Goal: Transaction & Acquisition: Purchase product/service

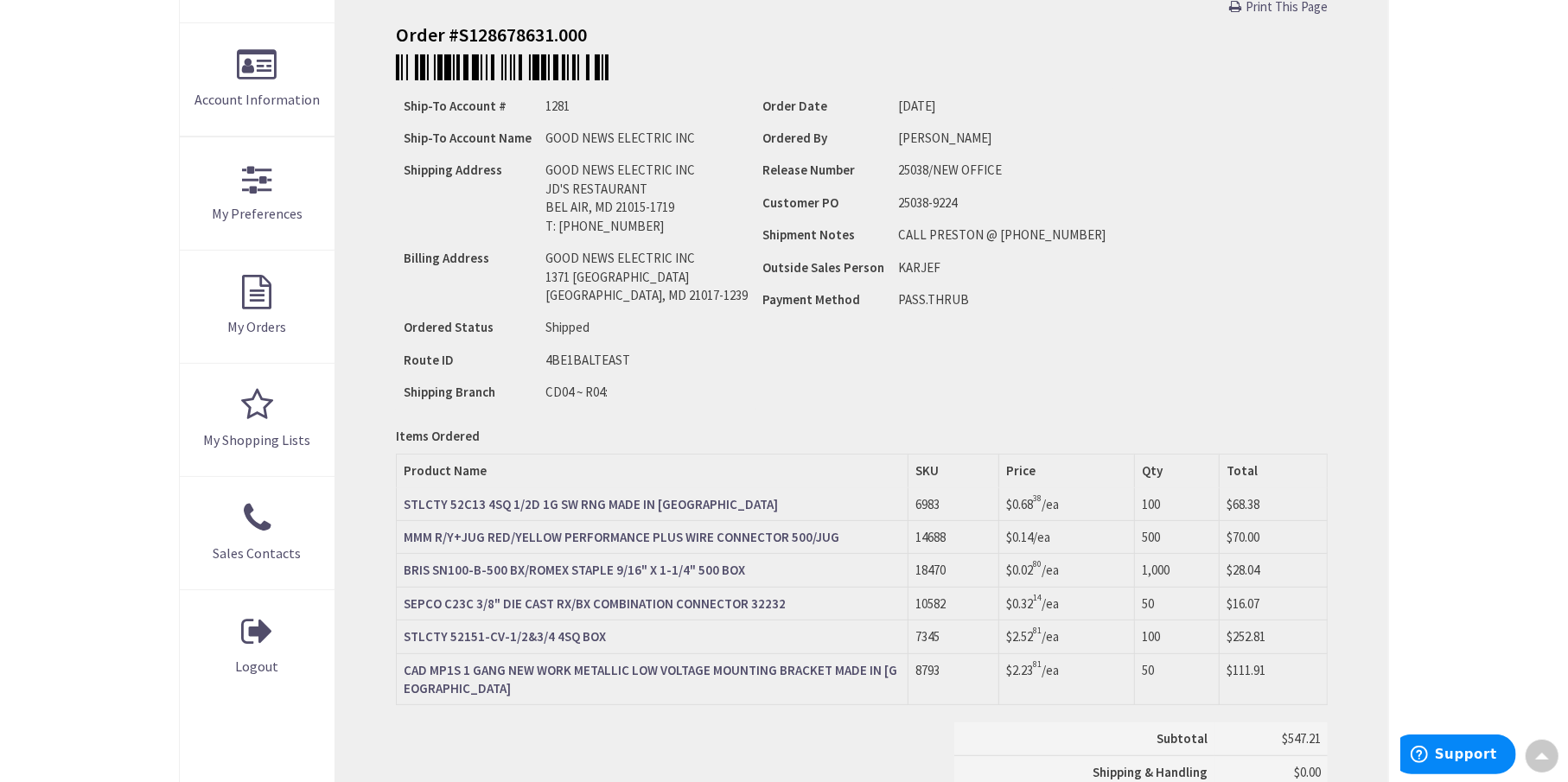
type input "[GEOGRAPHIC_DATA], [GEOGRAPHIC_DATA]"
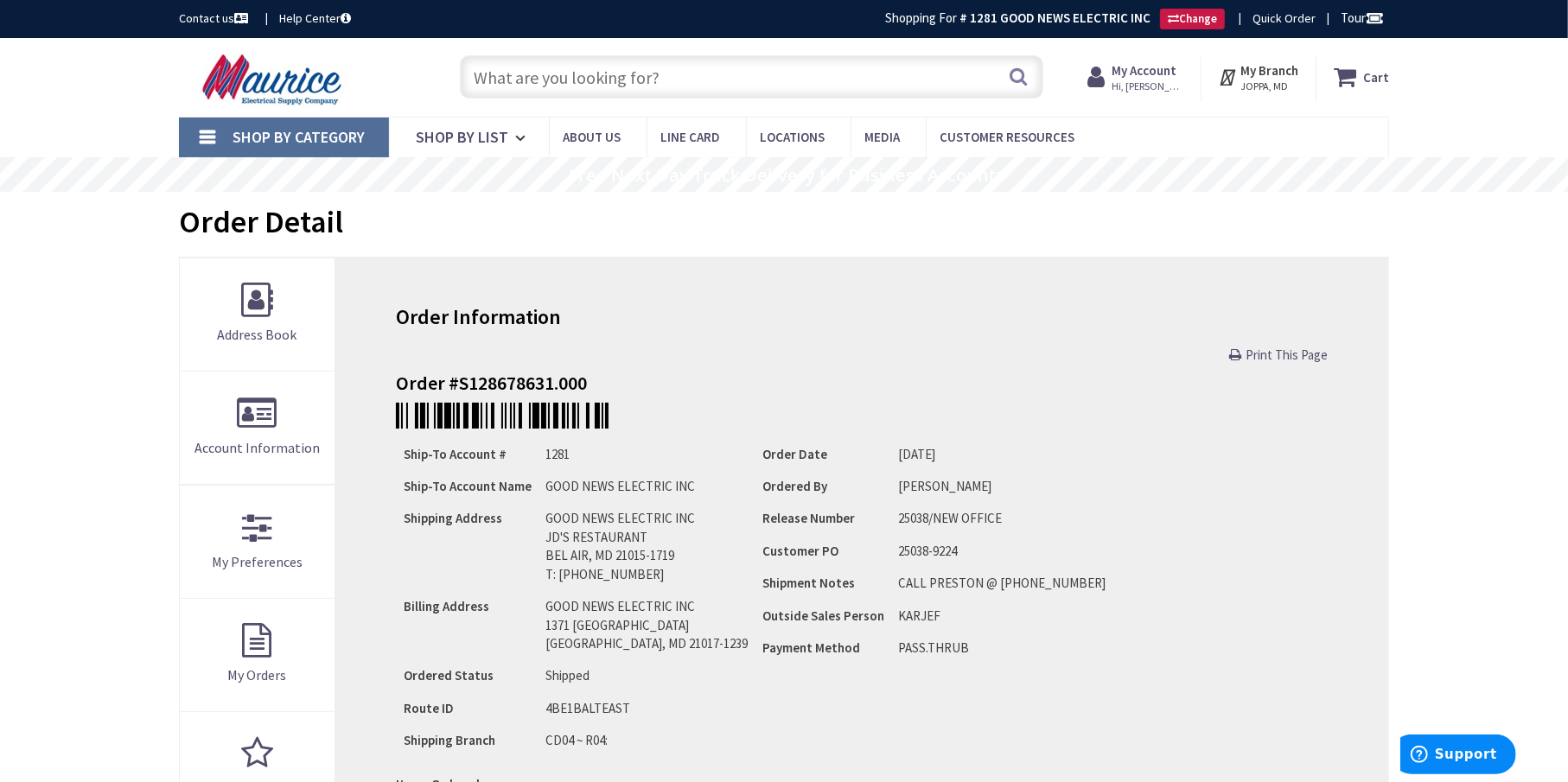
click at [717, 80] on input "text" at bounding box center [751, 77] width 583 height 43
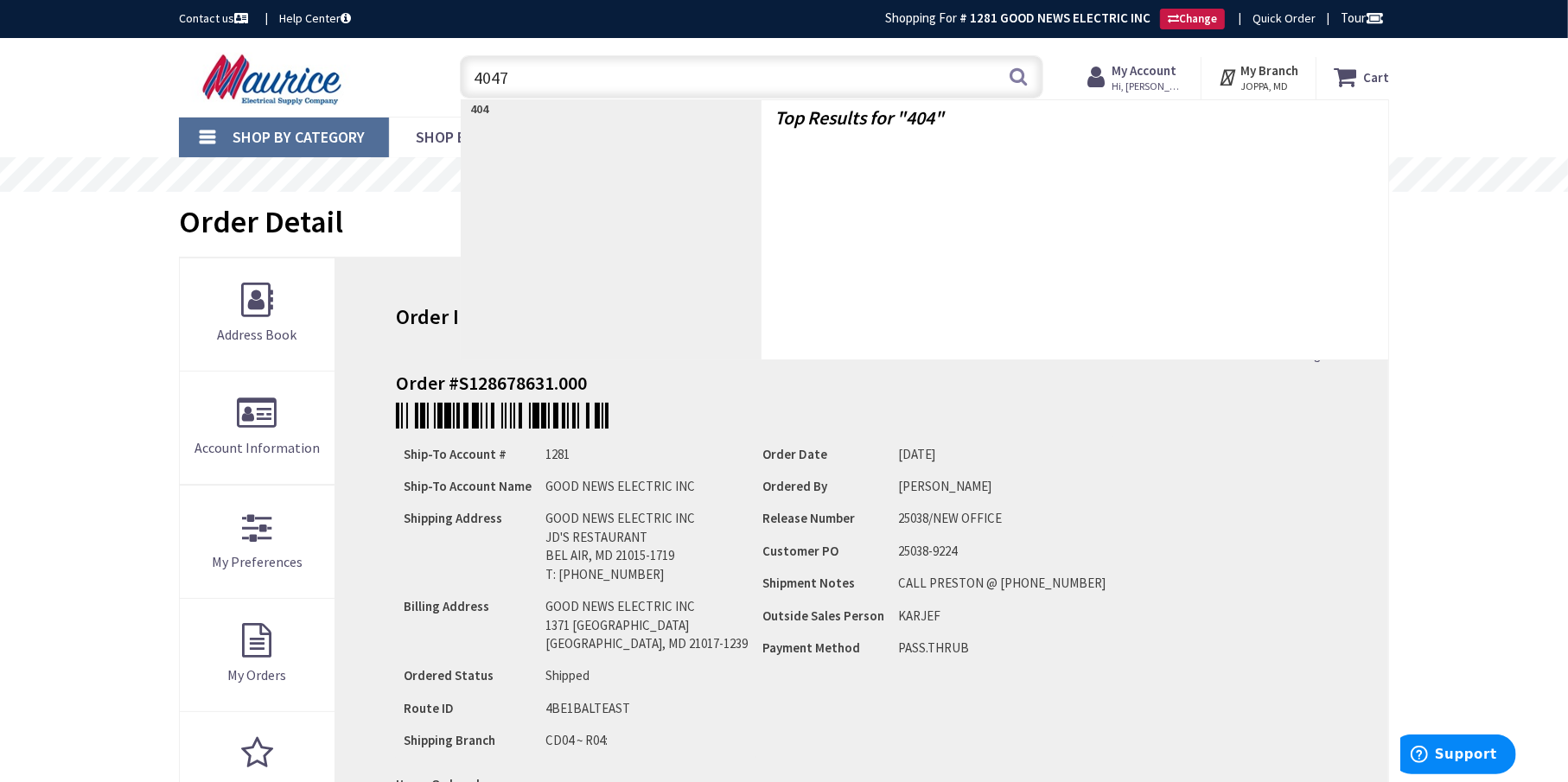
type input "40470"
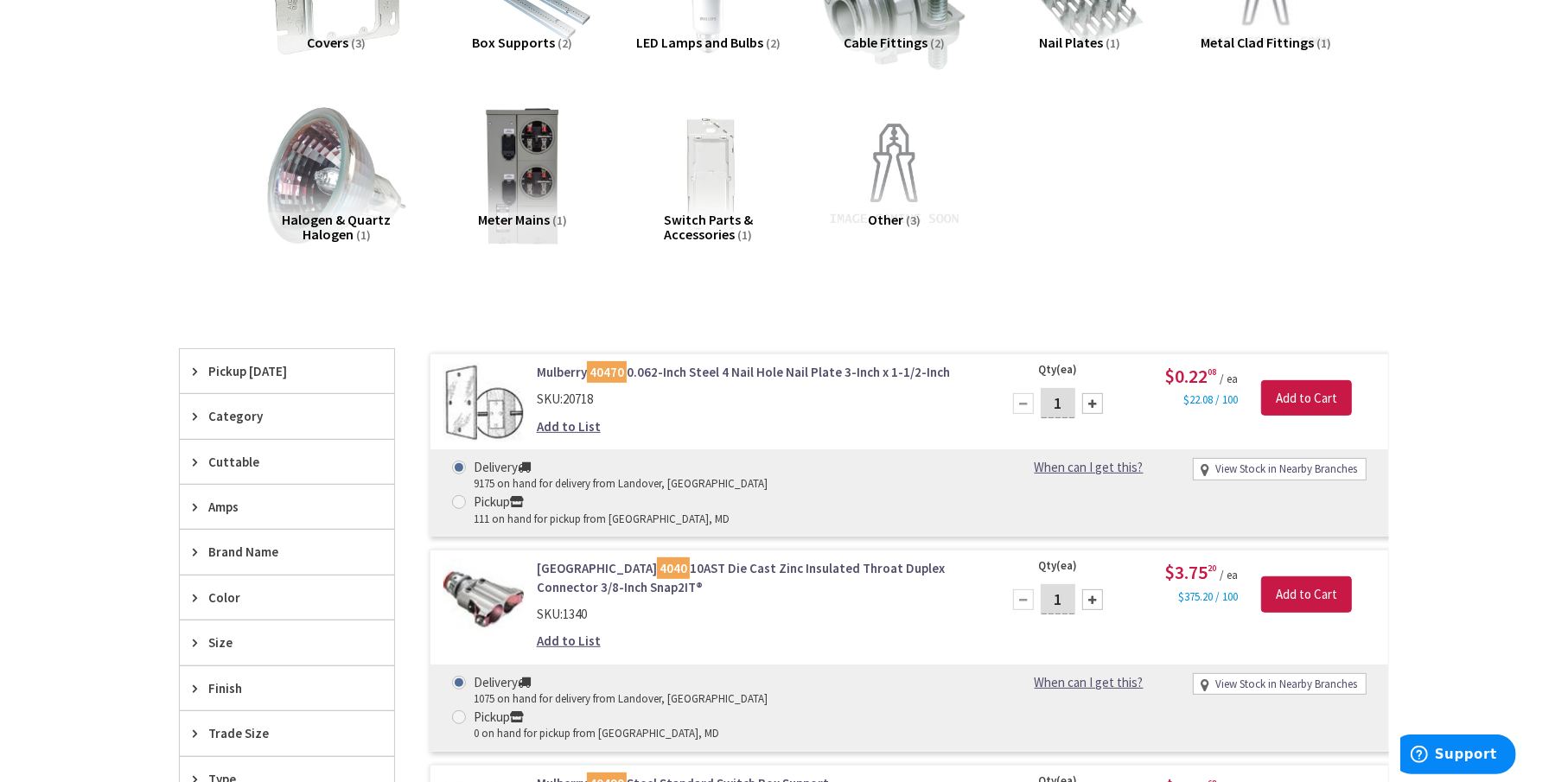
scroll to position [345, 0]
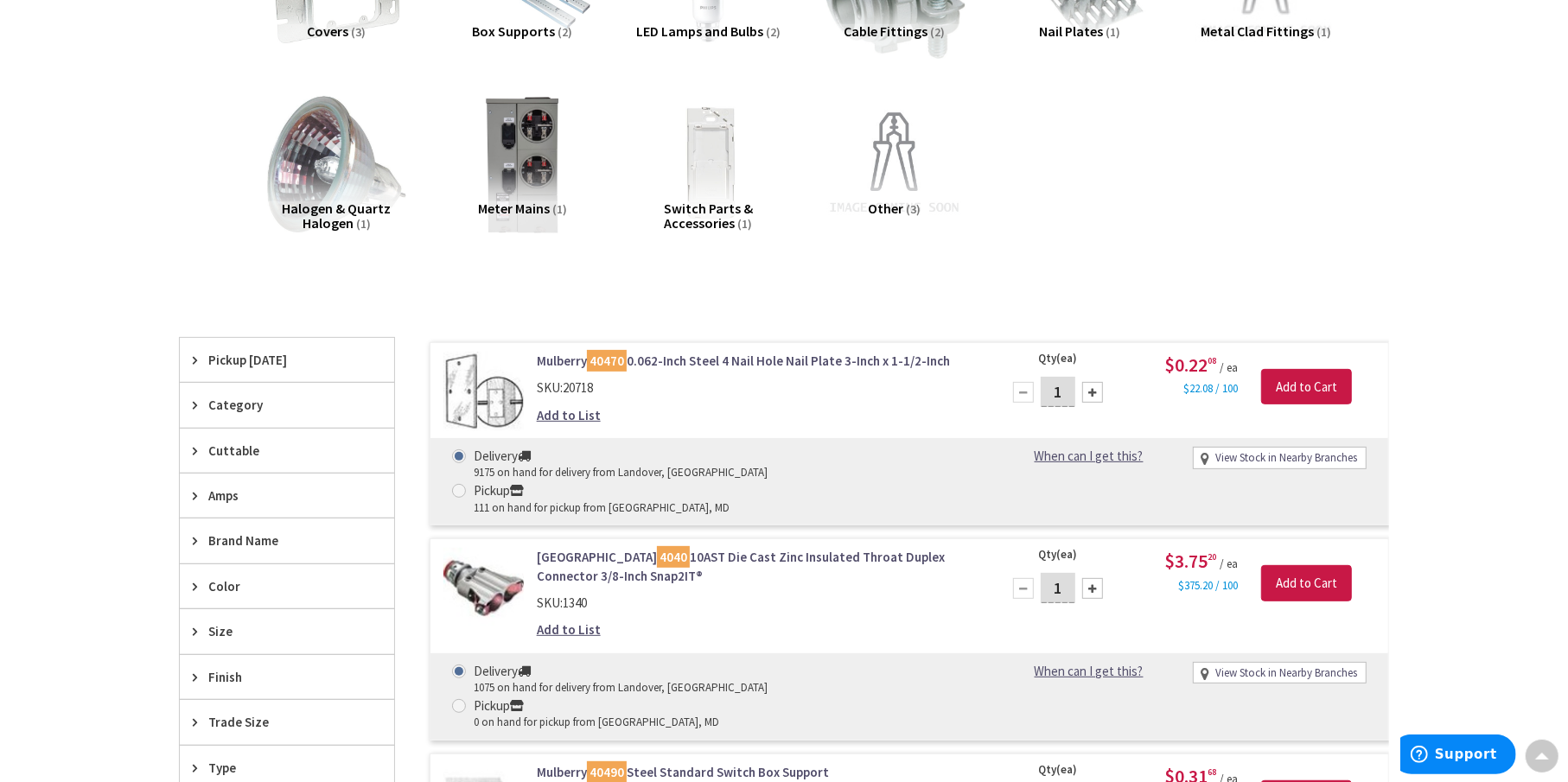
click at [770, 357] on link "Mulberry 40470 0.062-Inch Steel 4 Nail Hole Nail Plate 3-Inch x 1-1/2-Inch" at bounding box center [756, 361] width 440 height 18
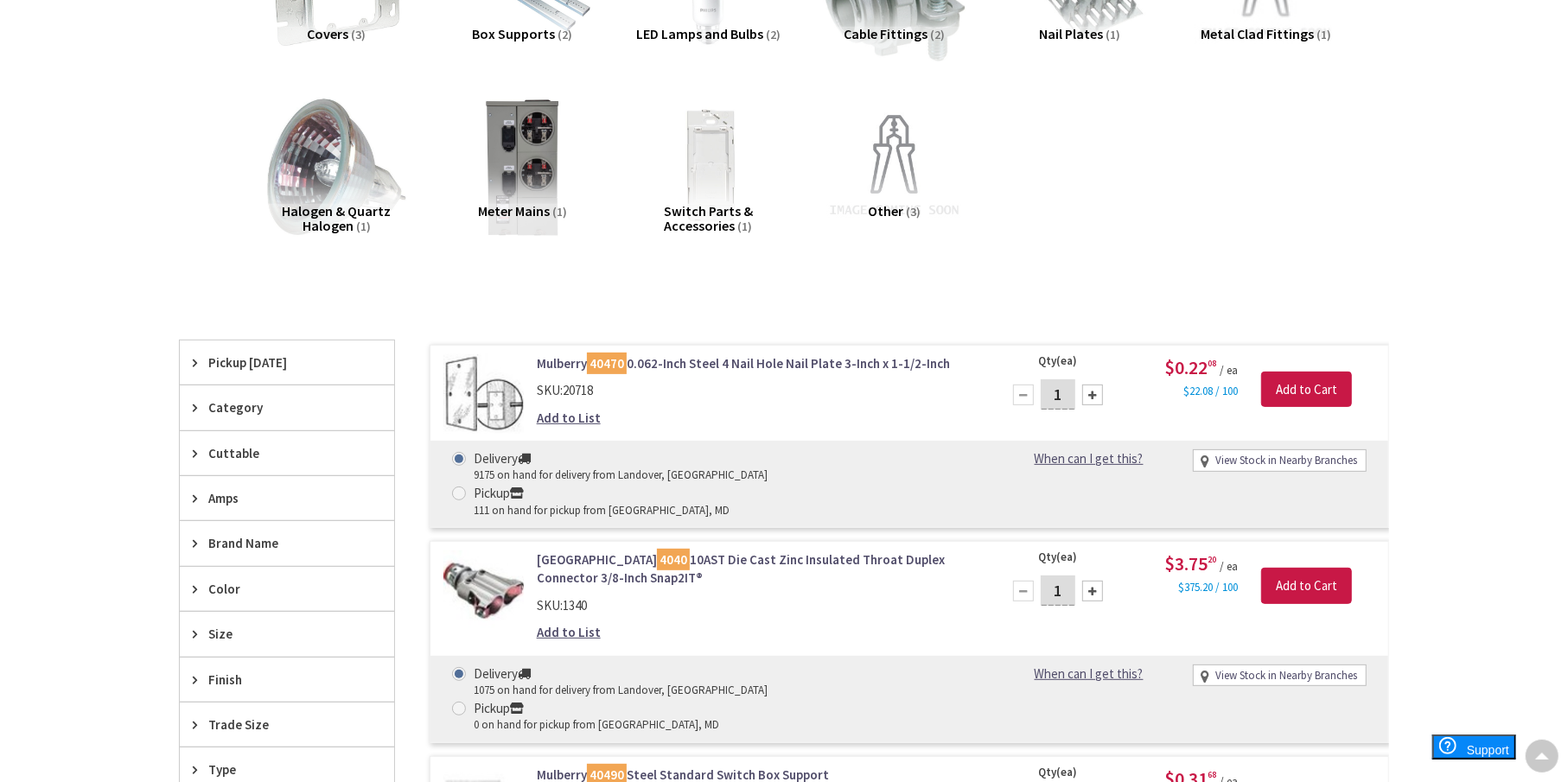
scroll to position [347, 0]
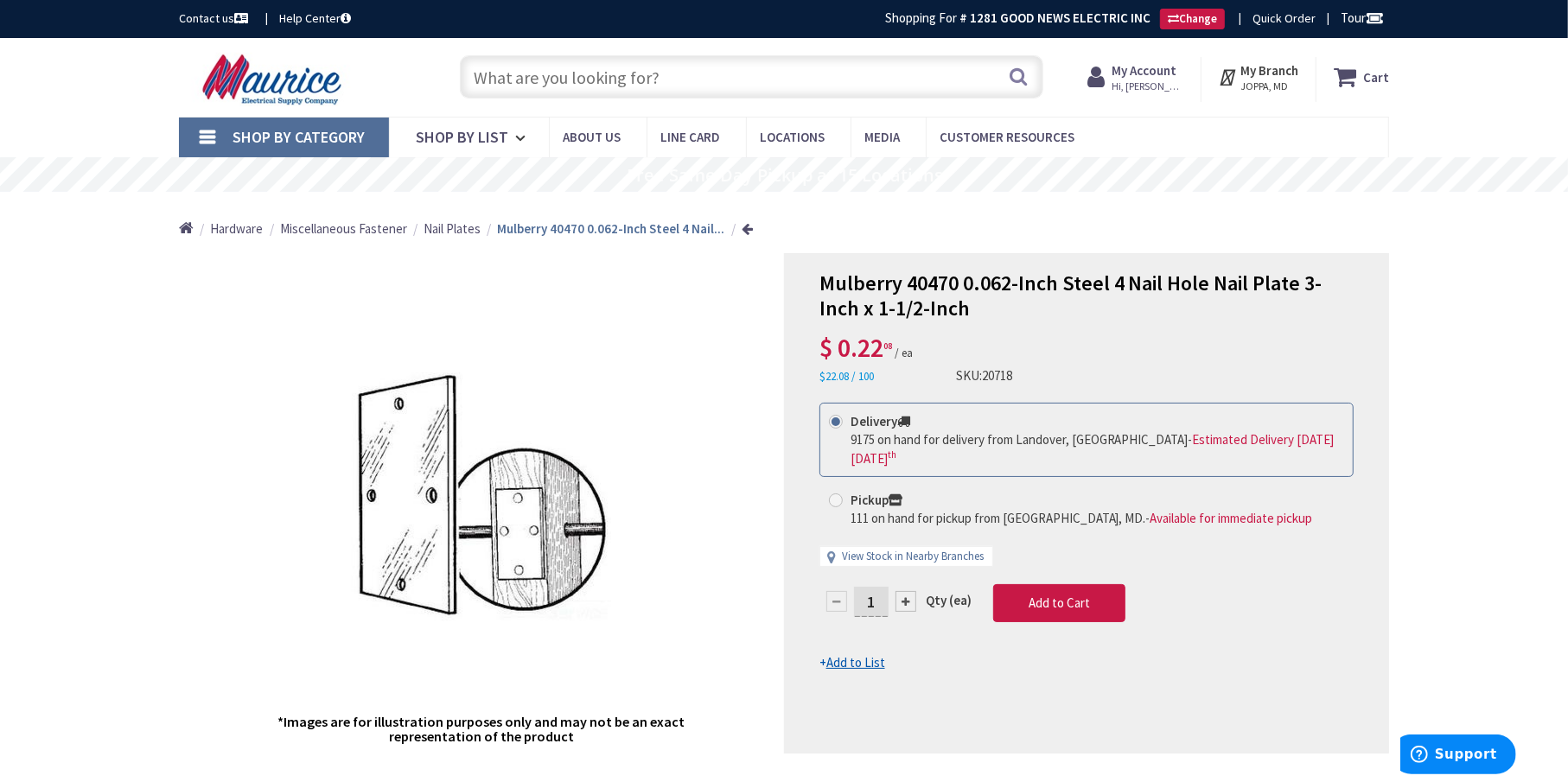
click at [880, 602] on input "1" at bounding box center [871, 602] width 35 height 30
click at [1050, 597] on form "This product is Discontinued Delivery 9175 on hand for delivery from Landover, …" at bounding box center [1087, 537] width 534 height 270
click at [615, 76] on input "text" at bounding box center [751, 77] width 583 height 43
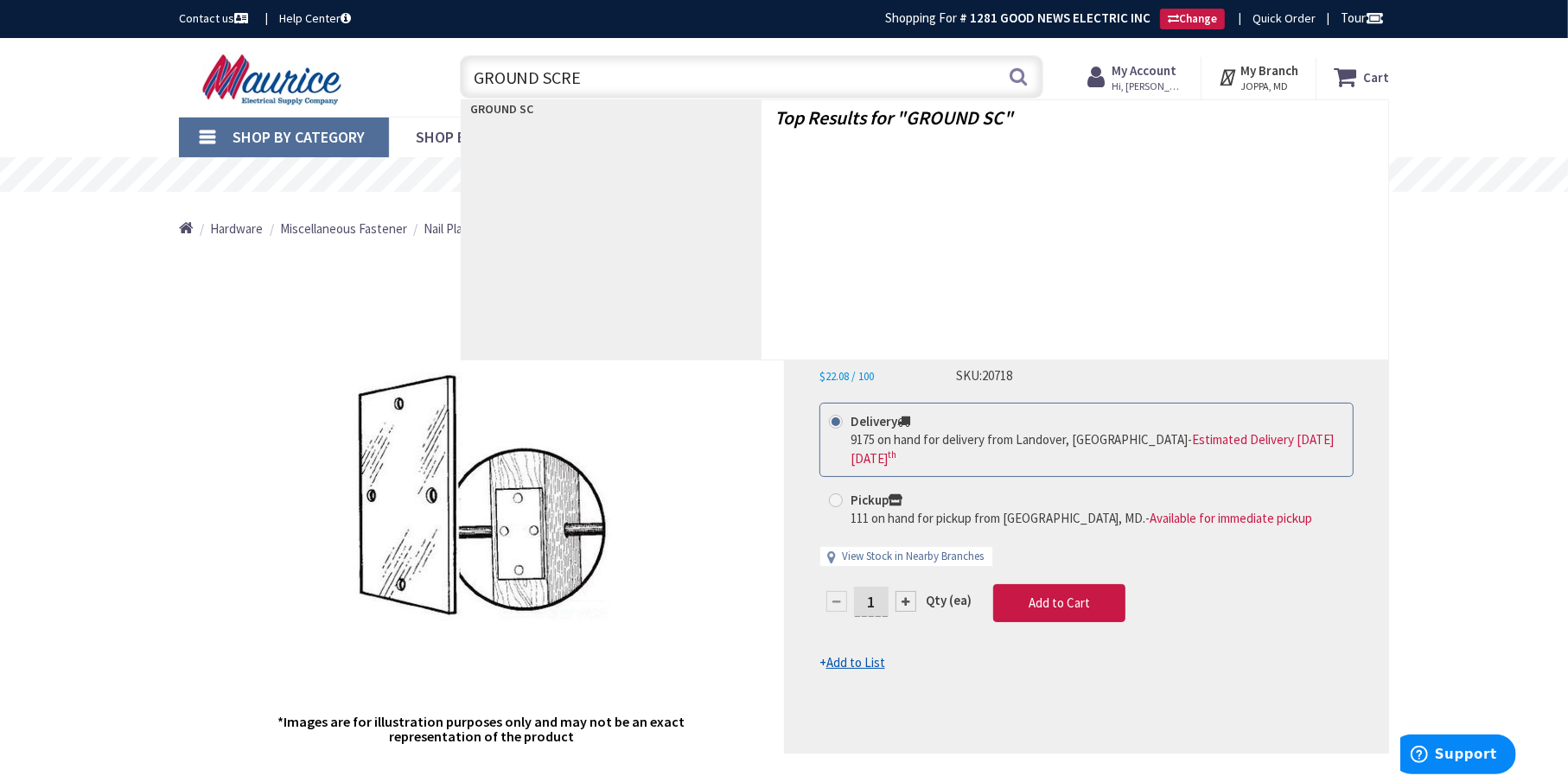
type input "GROUND SCREW"
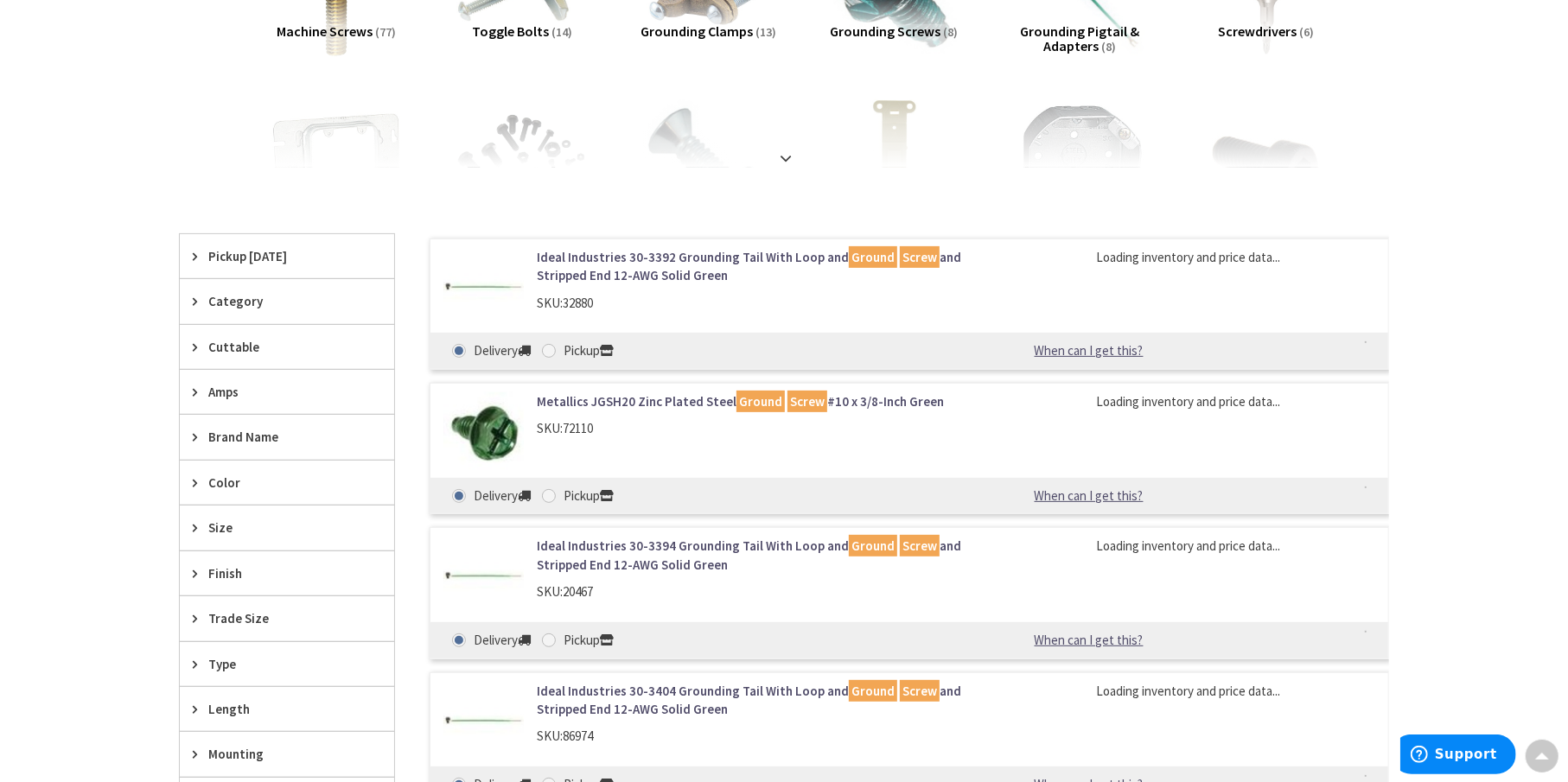
scroll to position [347, 0]
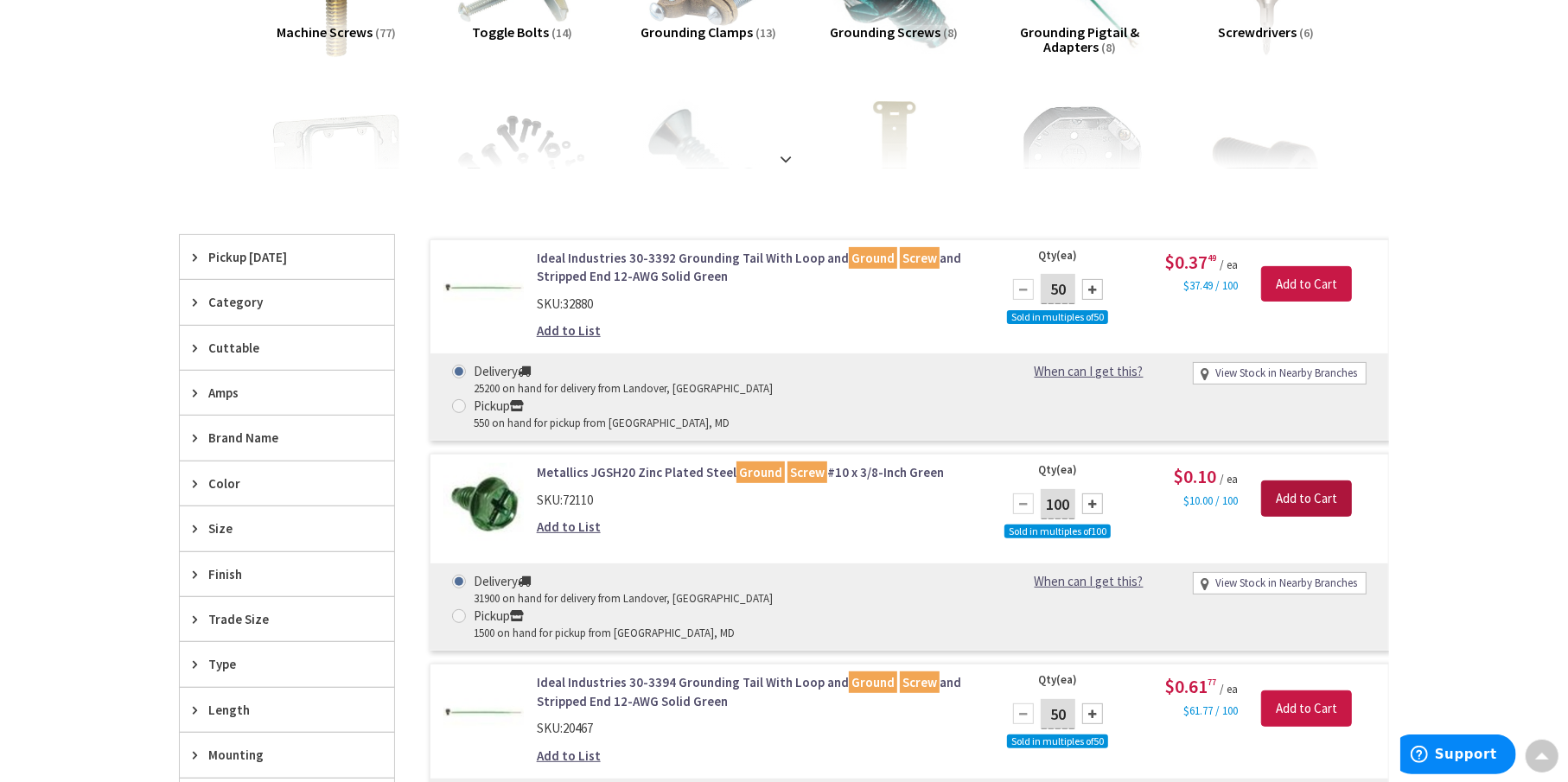
click at [1305, 480] on input "Add to Cart" at bounding box center [1306, 498] width 91 height 37
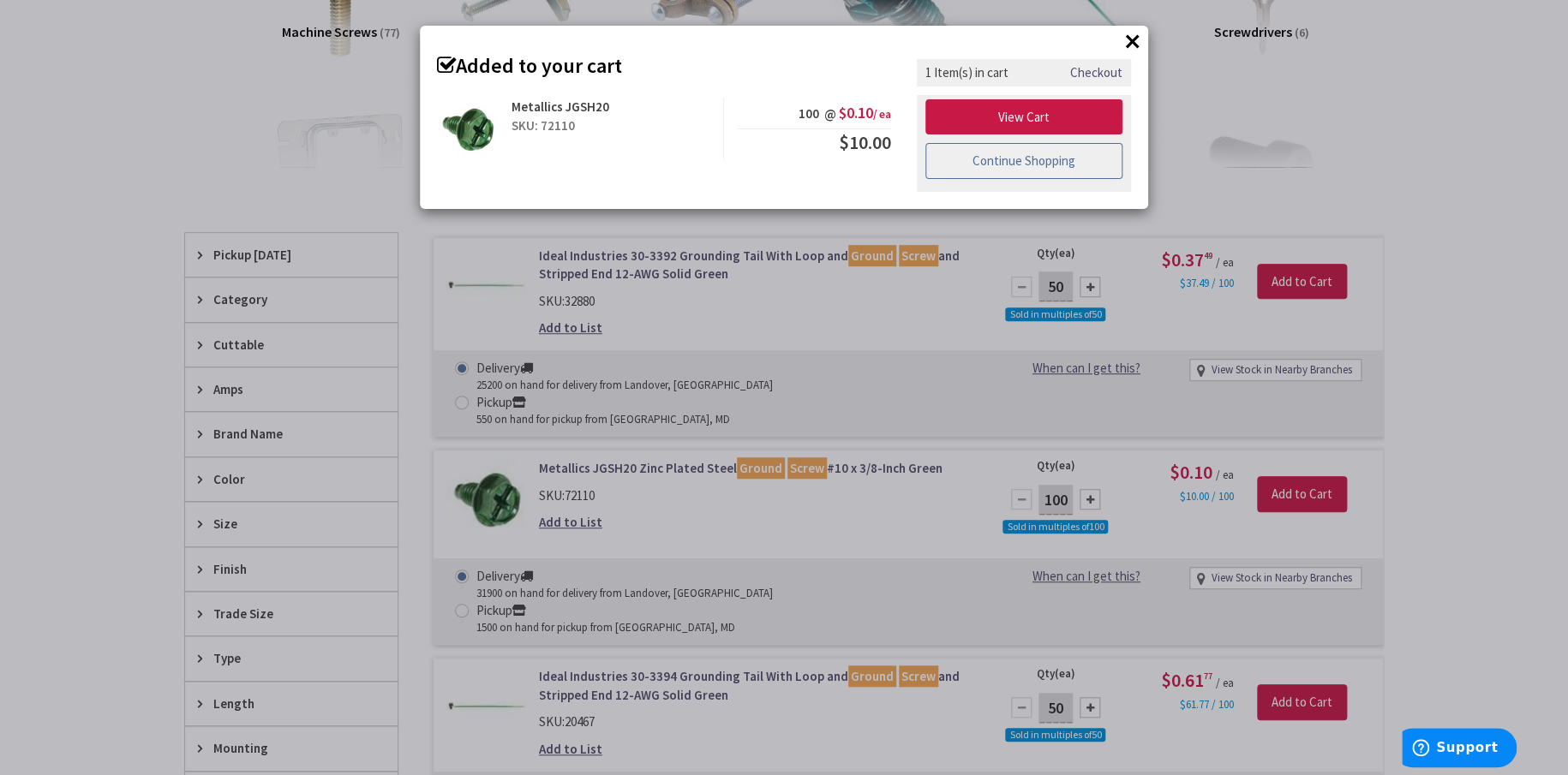
click at [1016, 156] on link "Continue Shopping" at bounding box center [1024, 161] width 197 height 36
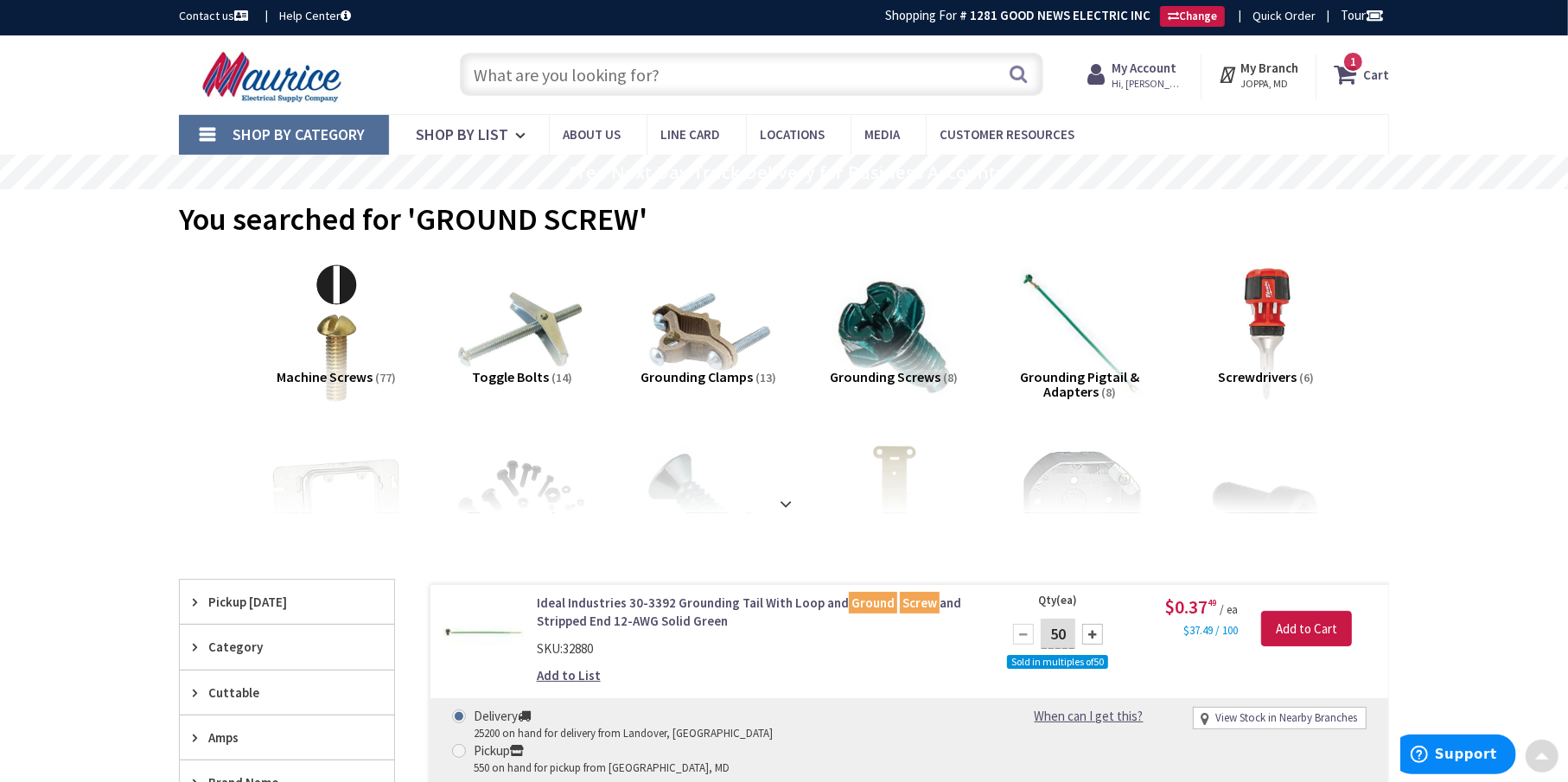
scroll to position [0, 0]
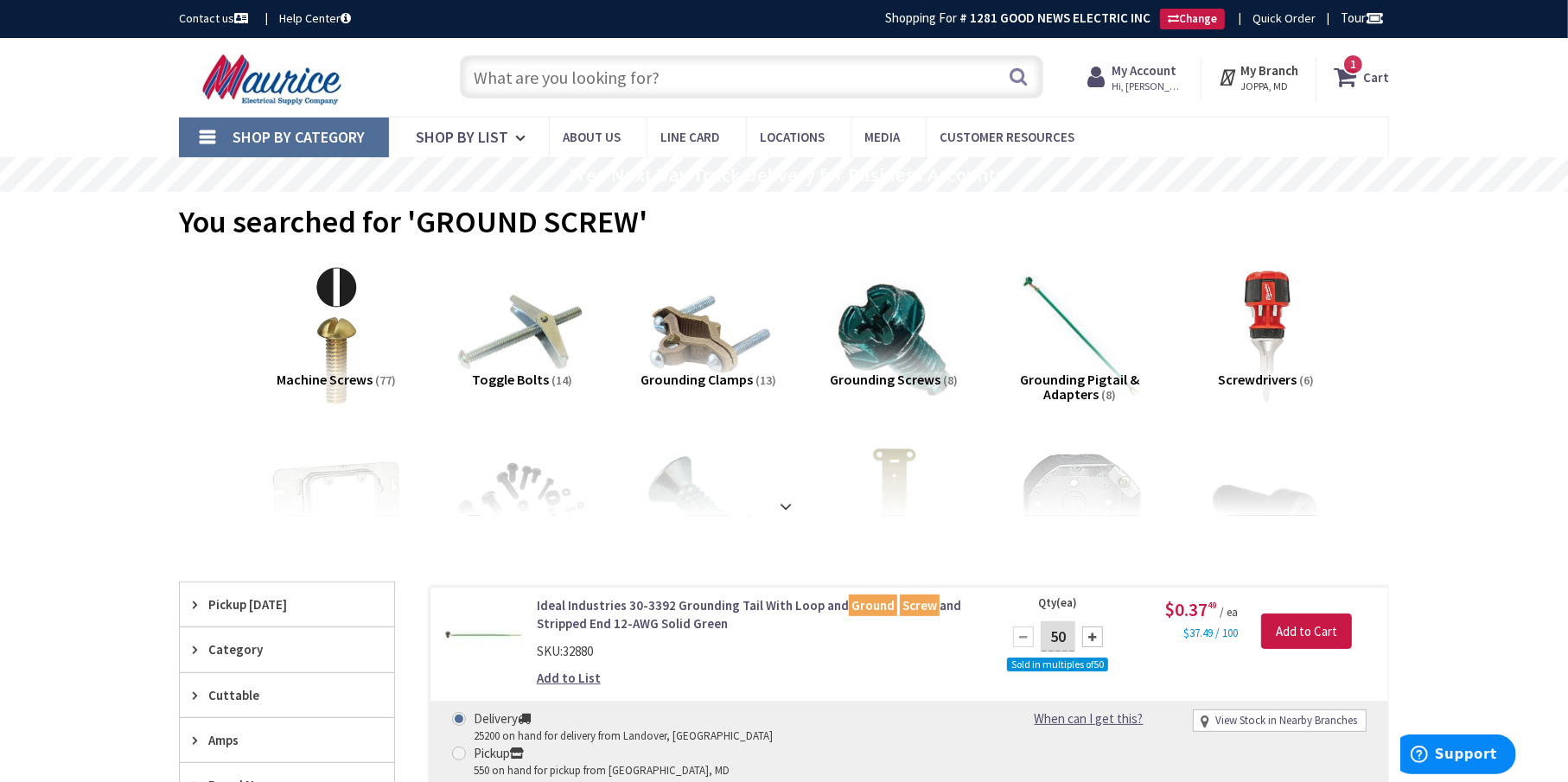
click at [539, 70] on input "text" at bounding box center [751, 77] width 583 height 43
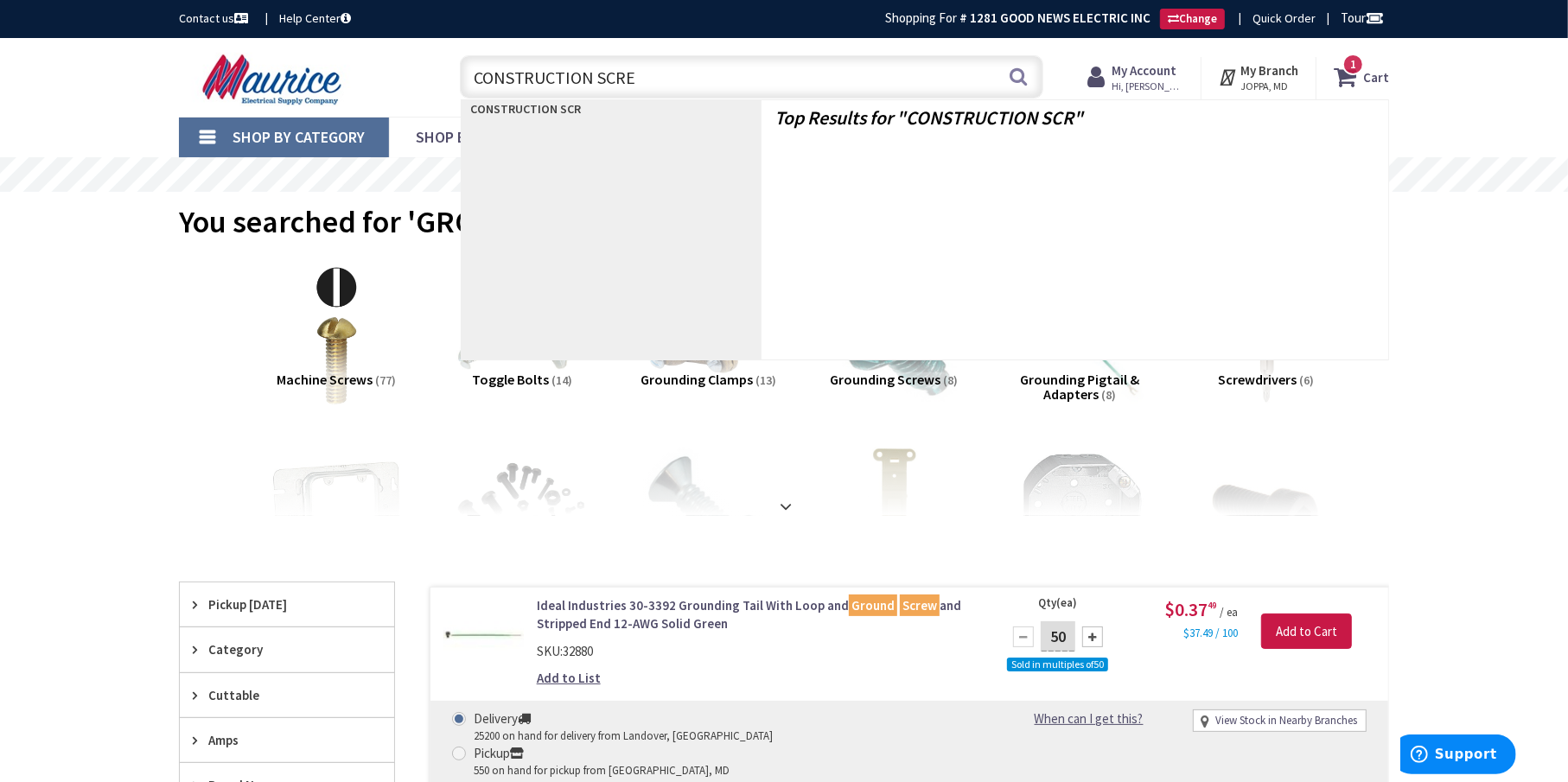
type input "CONSTRUCTION SCREW"
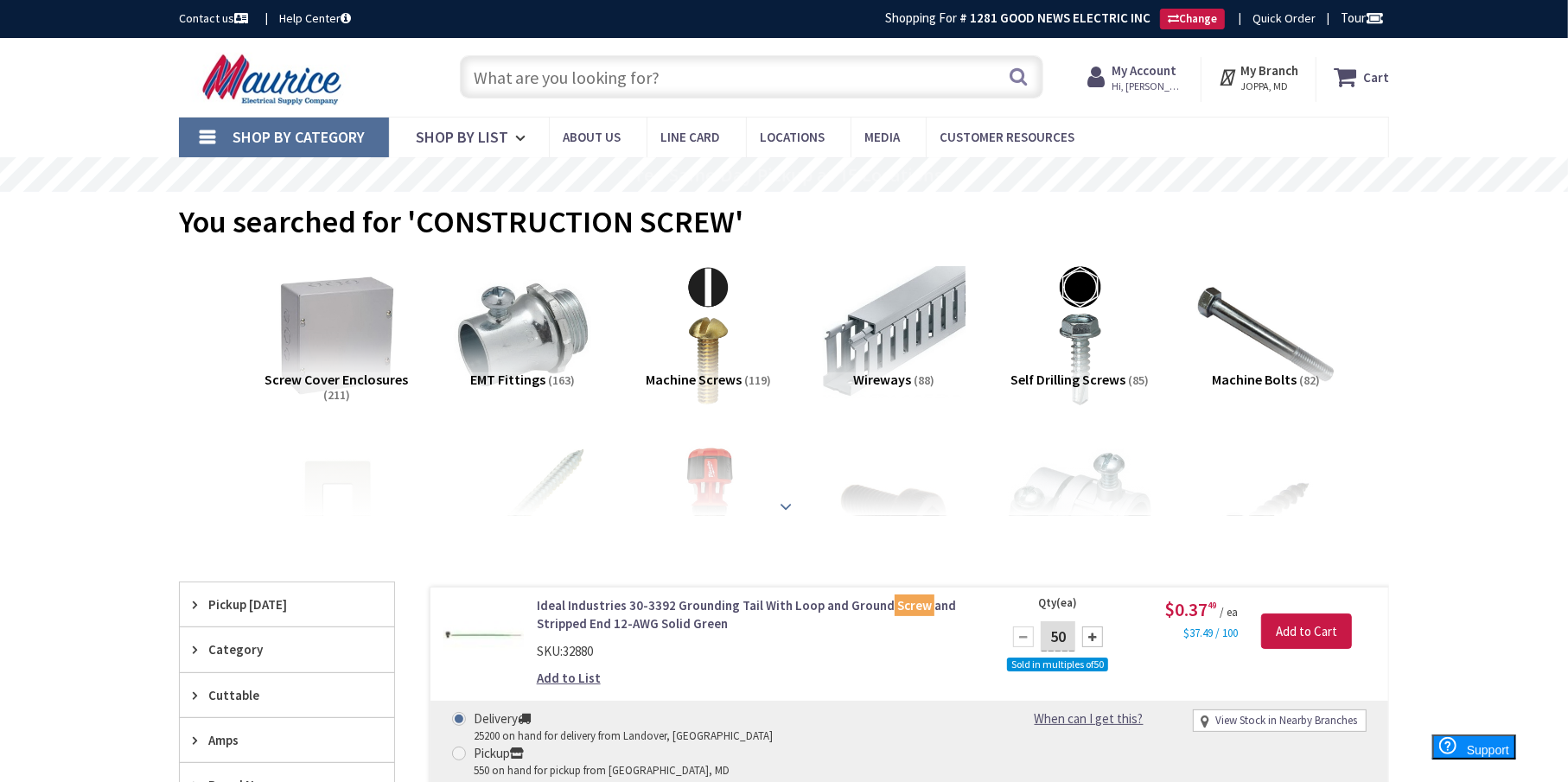
click at [782, 502] on strong at bounding box center [785, 506] width 21 height 19
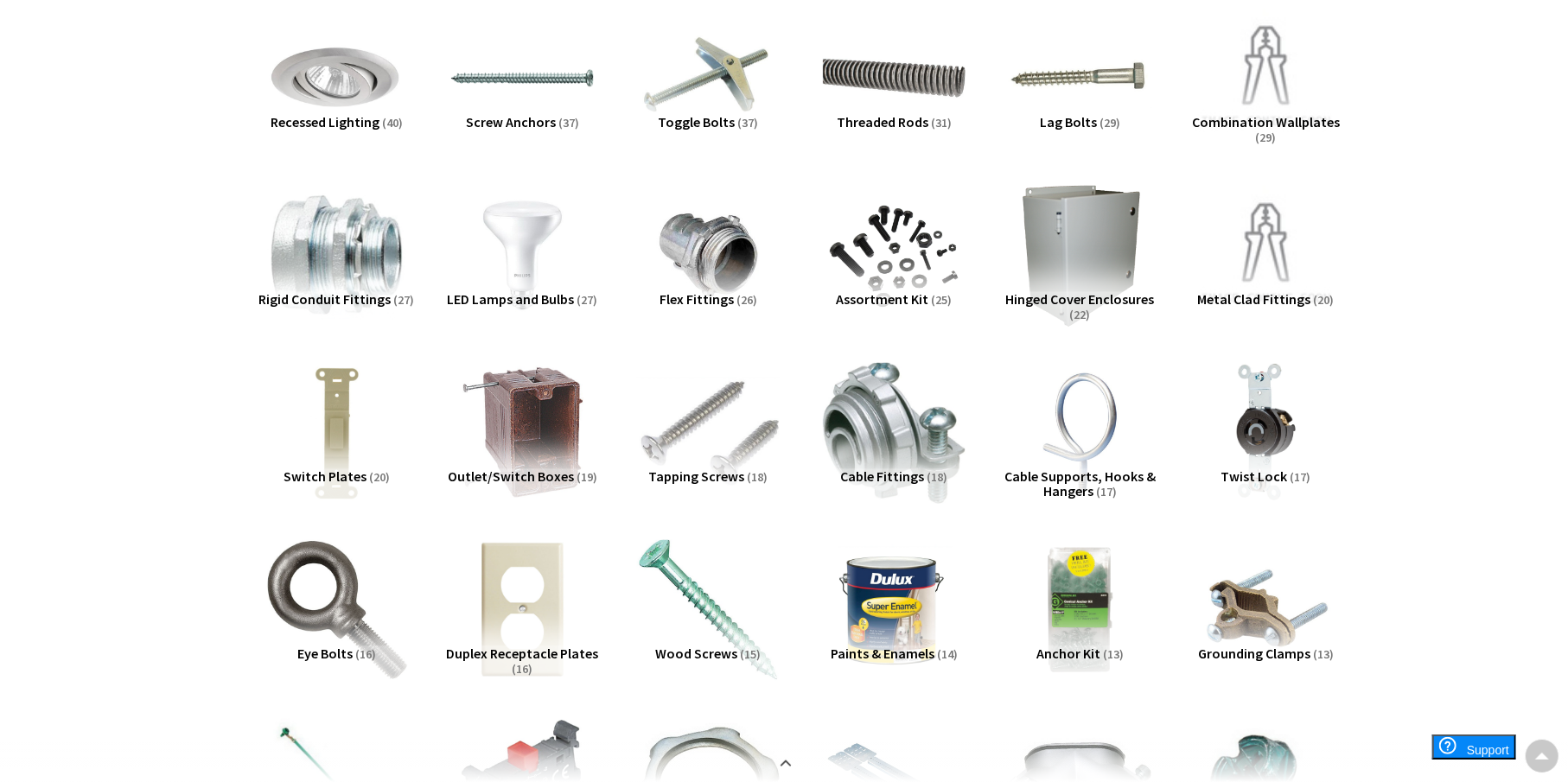
scroll to position [691, 0]
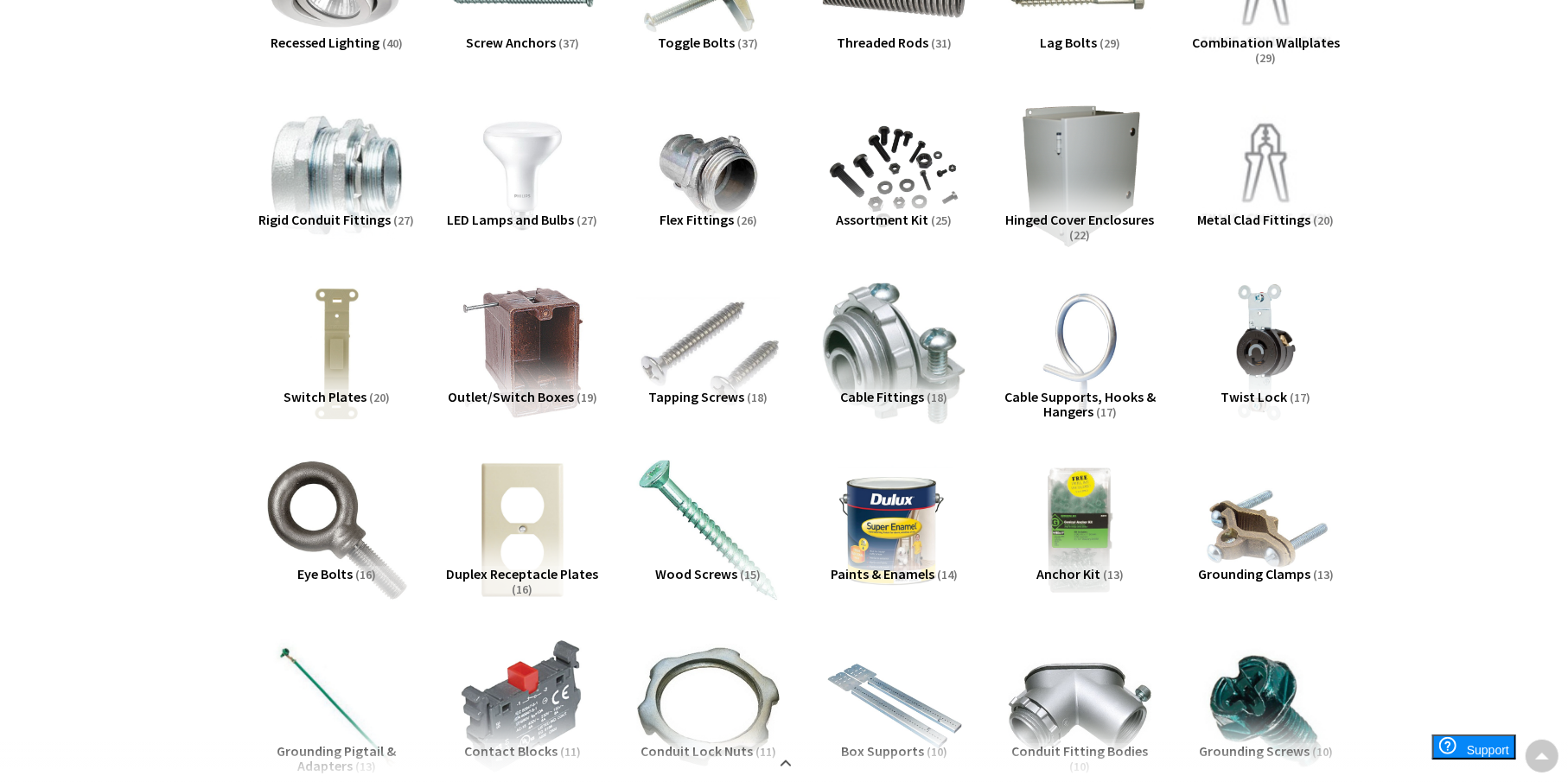
click at [701, 571] on span "Wood Screws" at bounding box center [697, 573] width 82 height 17
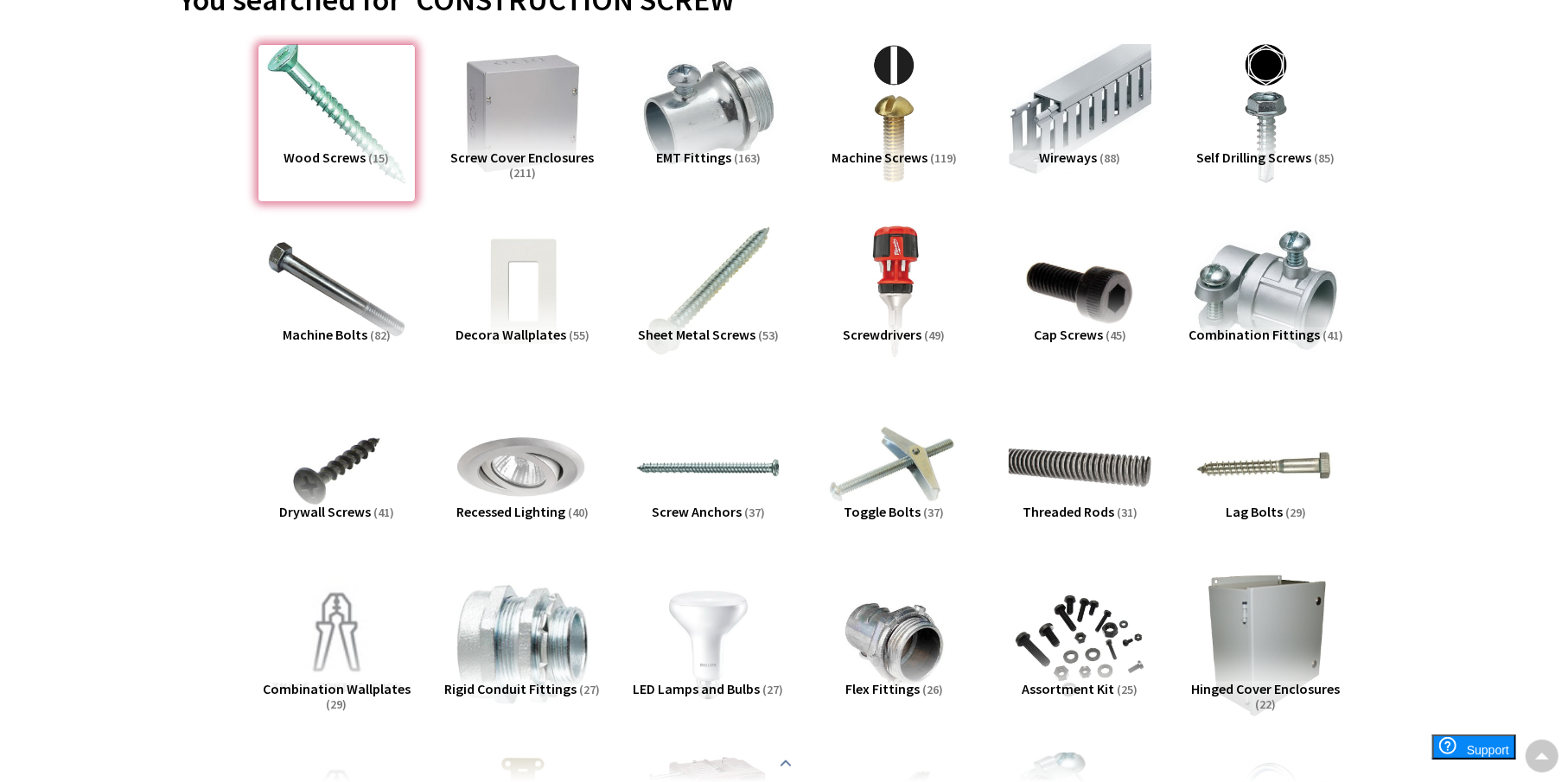
scroll to position [0, 0]
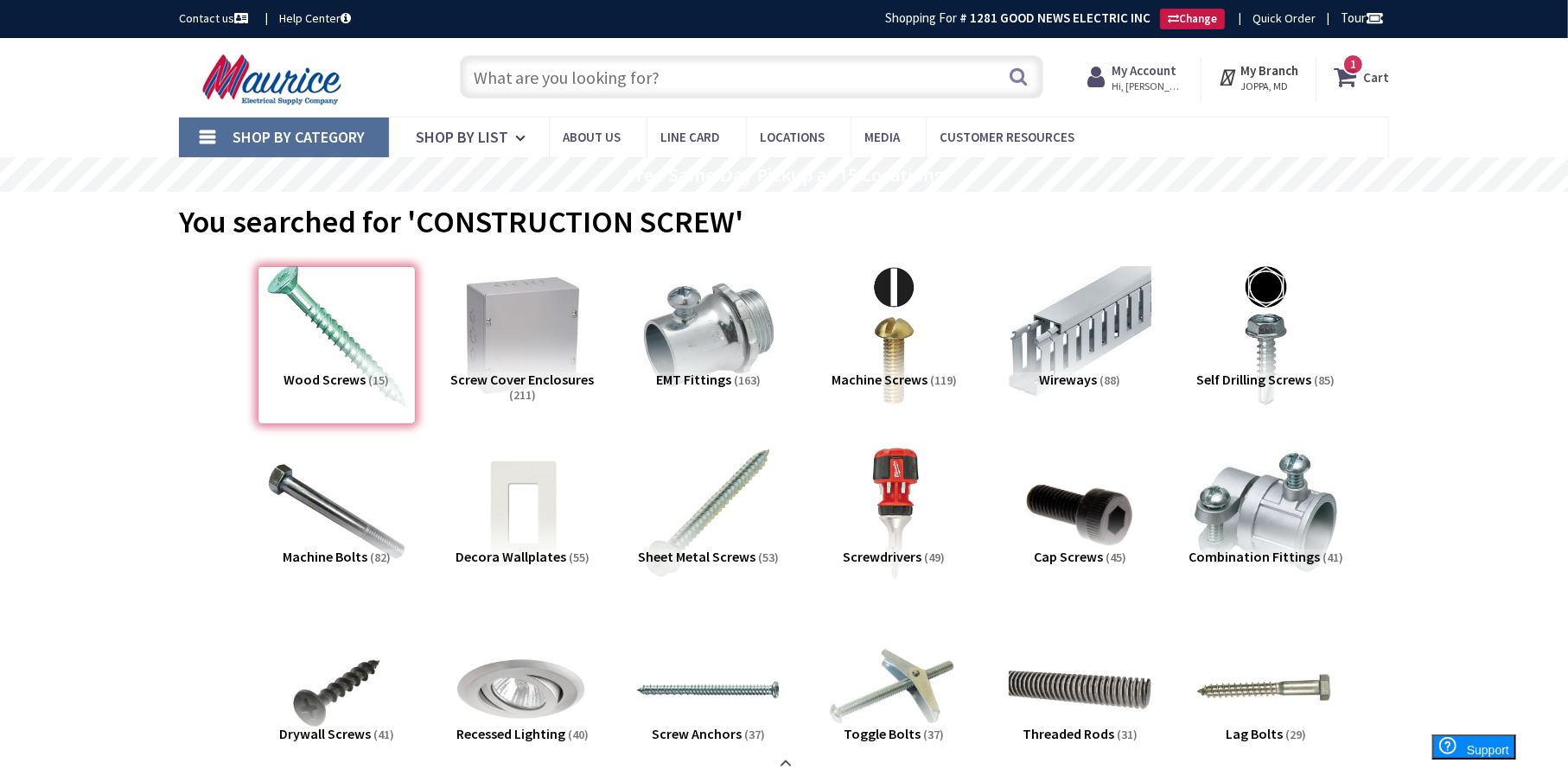
click at [1356, 62] on span "1" at bounding box center [1353, 64] width 6 height 14
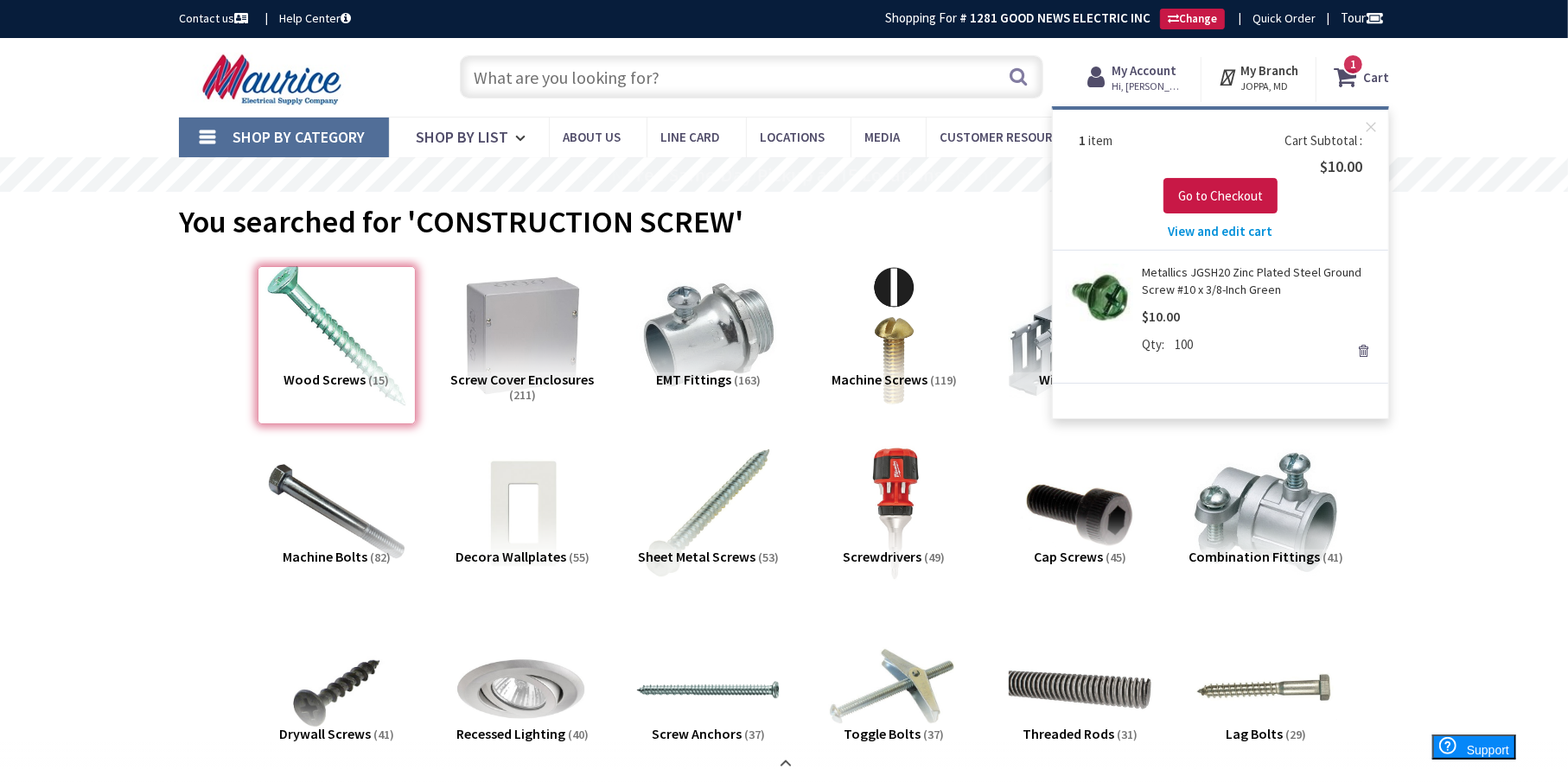
click at [1205, 228] on span "View and edit cart" at bounding box center [1221, 231] width 104 height 16
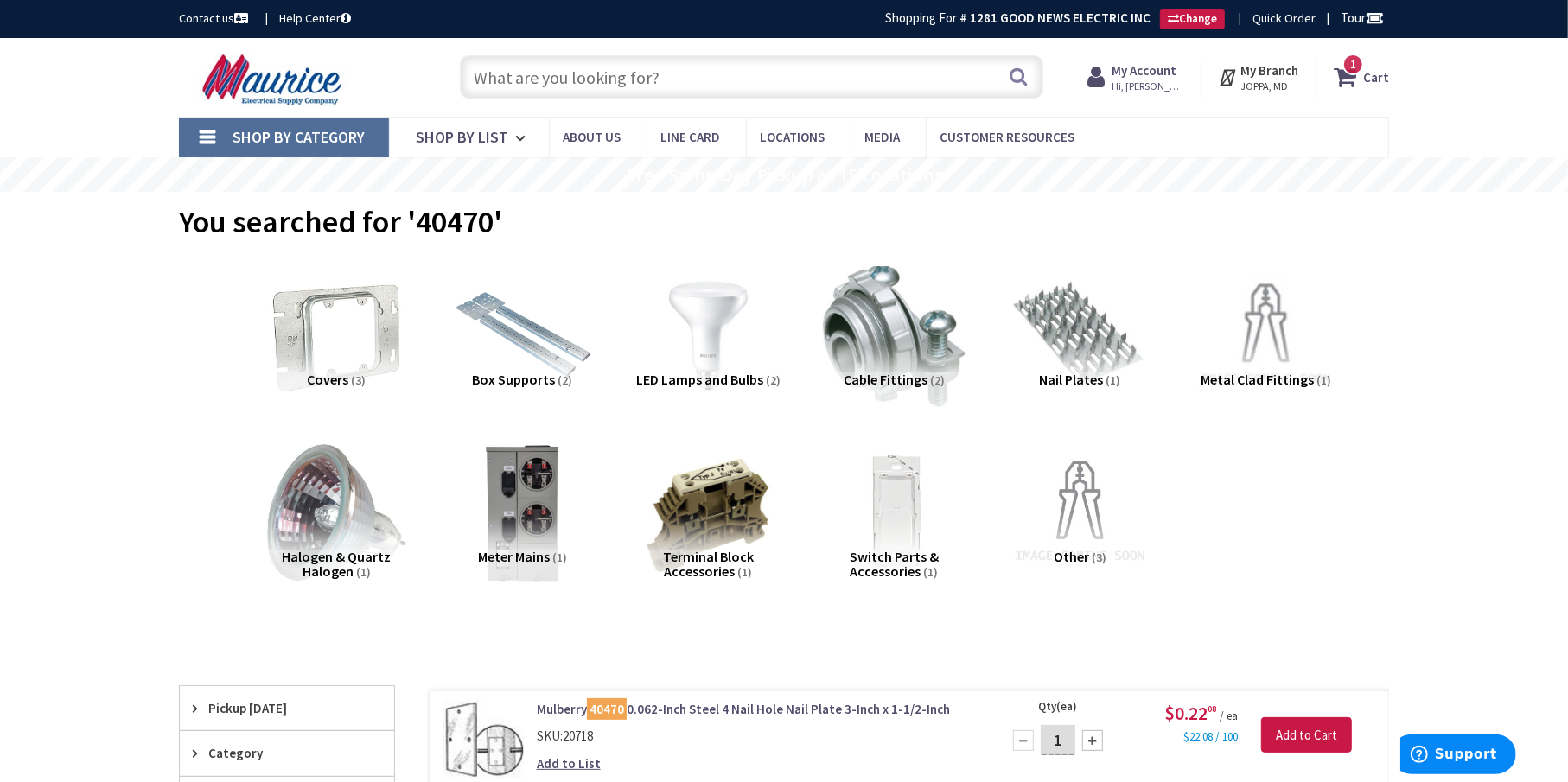
click at [1356, 64] on span "1" at bounding box center [1353, 64] width 6 height 14
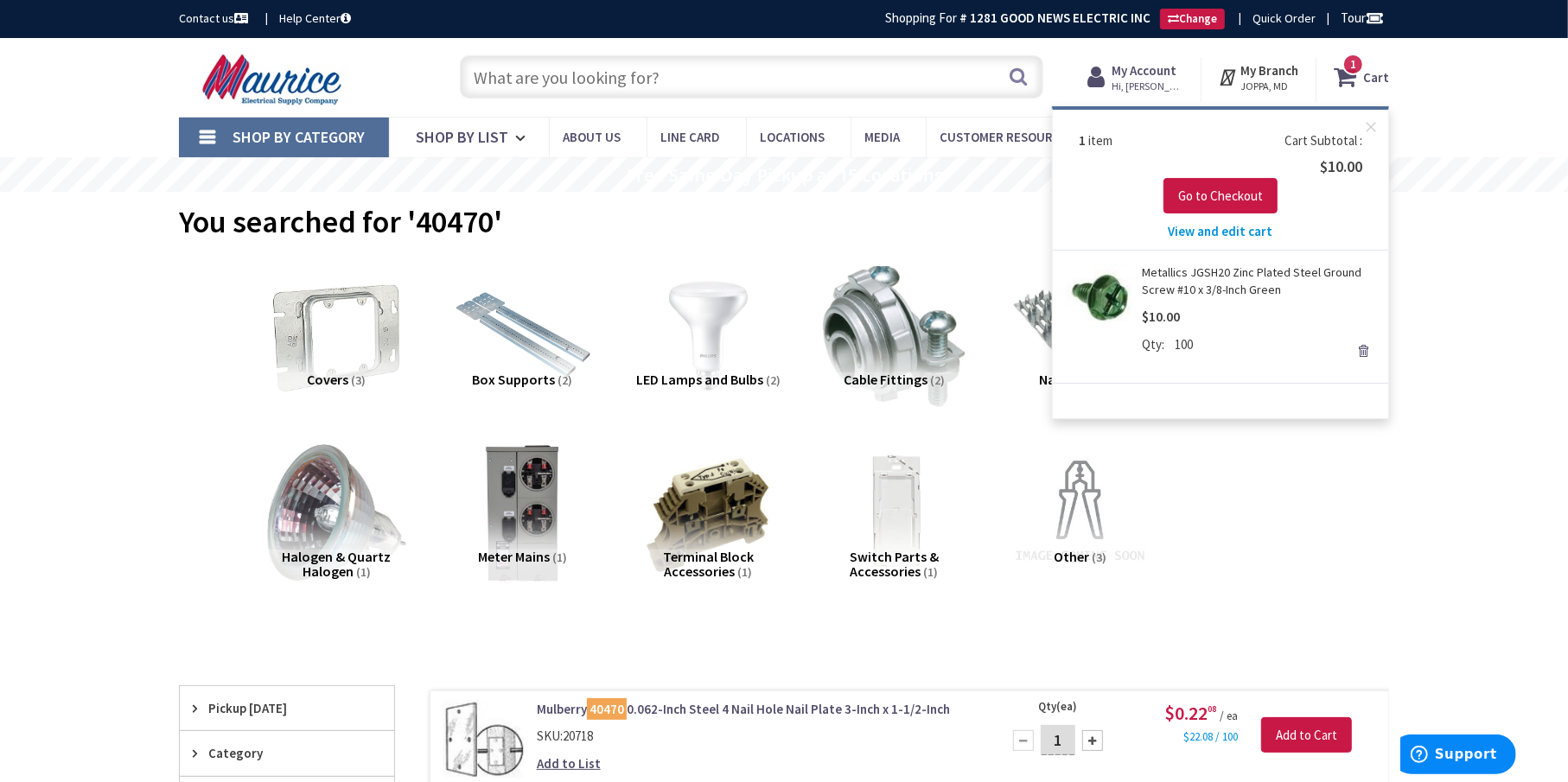
click at [1229, 270] on link "Metallics JGSH20 Zinc Plated Steel Ground Screw #10 x 3/8-Inch Green" at bounding box center [1258, 280] width 233 height 35
